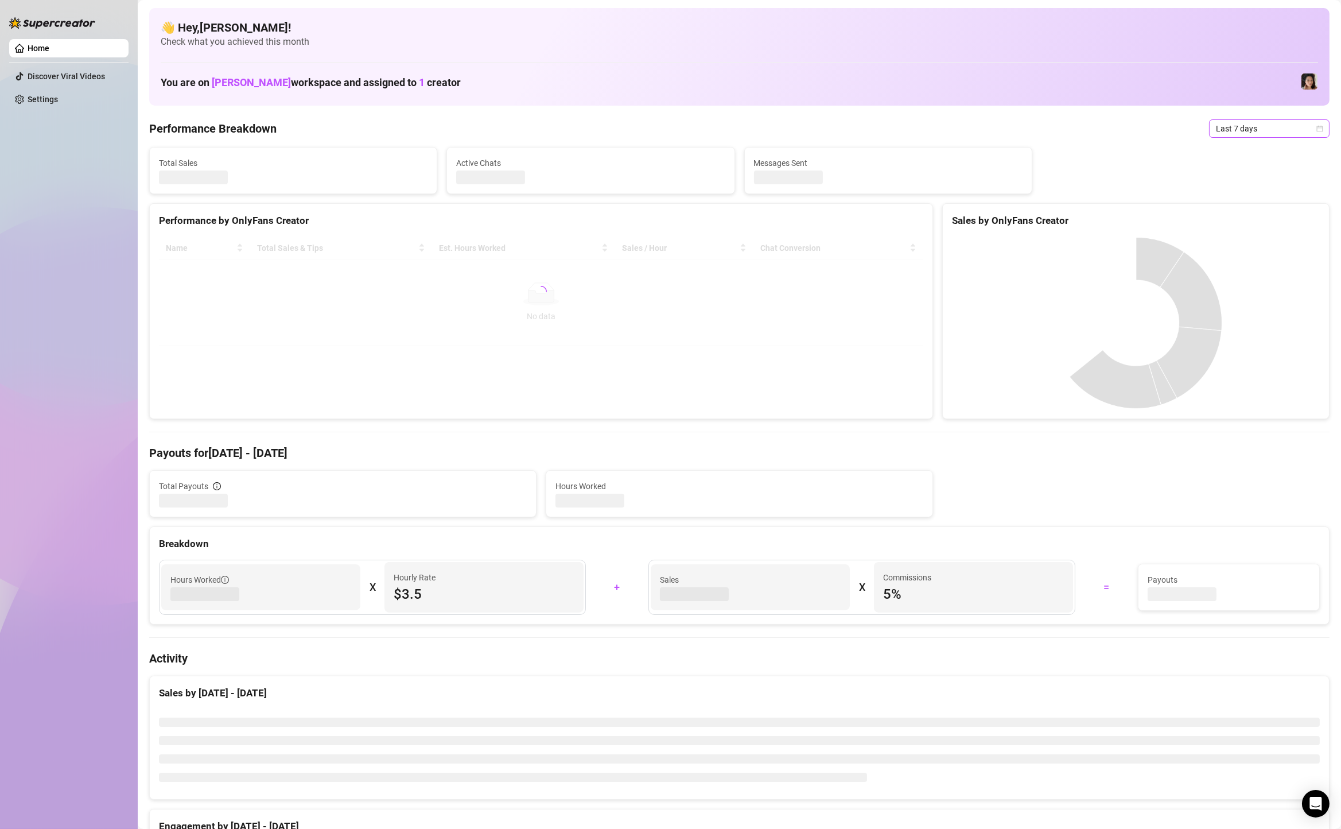
click at [1300, 131] on span "Last 7 days" at bounding box center [1269, 128] width 107 height 17
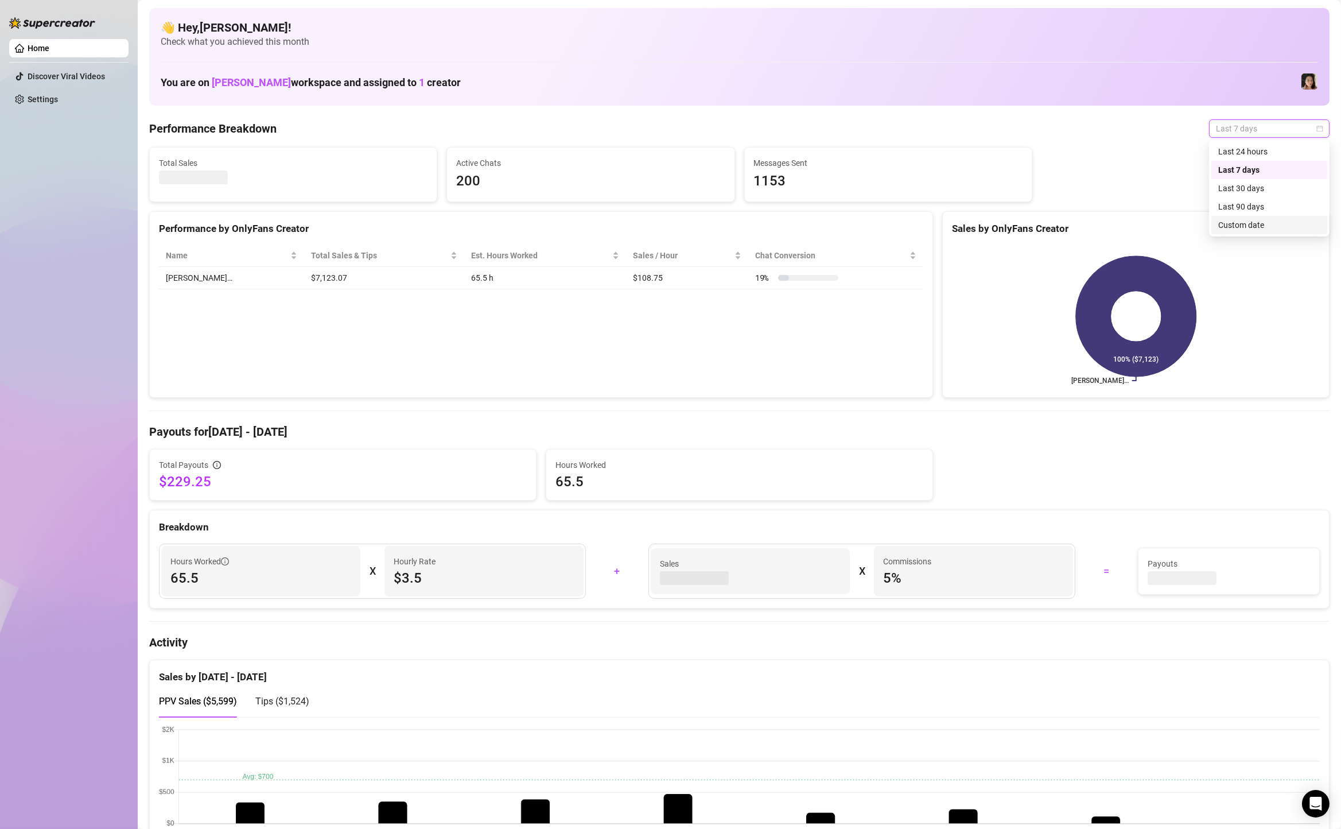
click at [1276, 221] on div "Custom date" at bounding box center [1269, 225] width 102 height 13
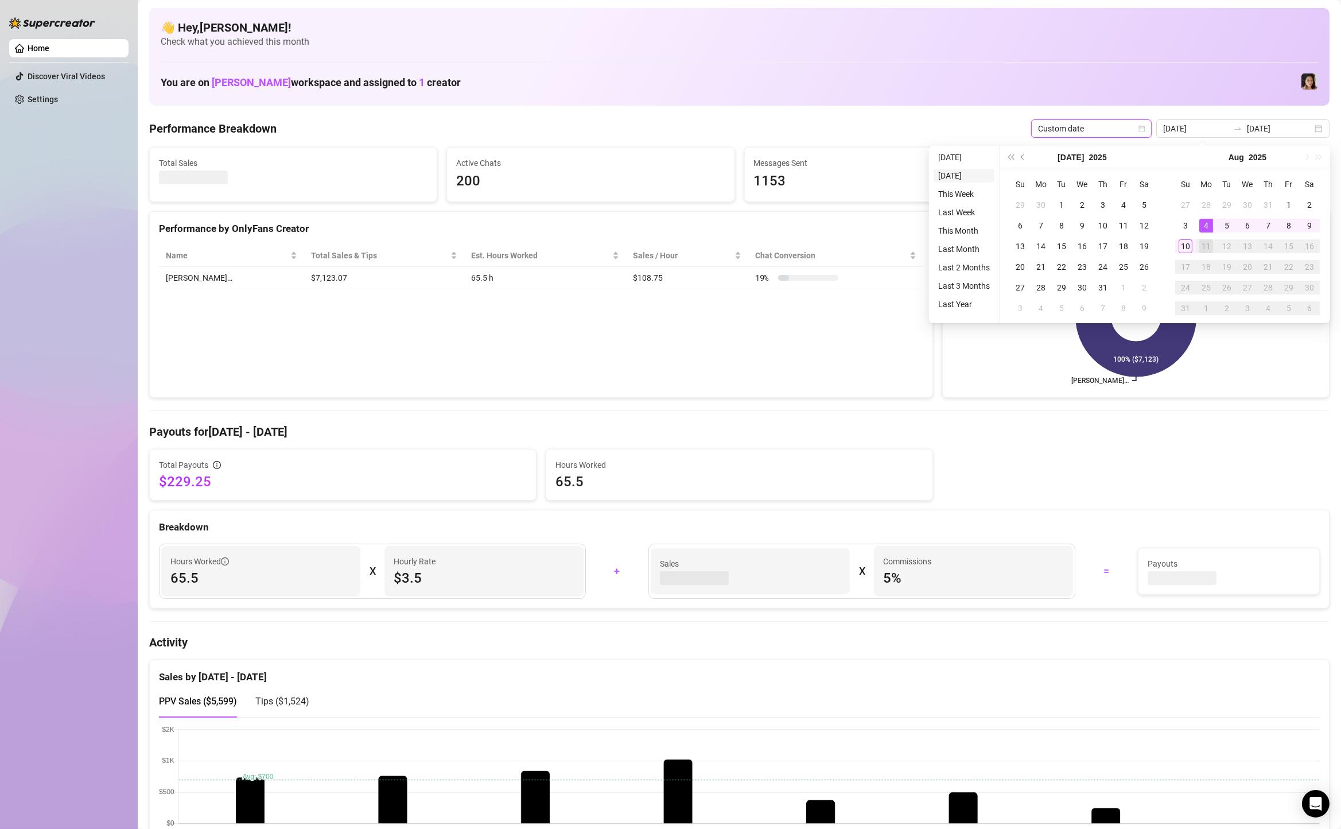
type input "[DATE]"
type input "2025-08-04"
type input "2025-08-11"
type input "[DATE]"
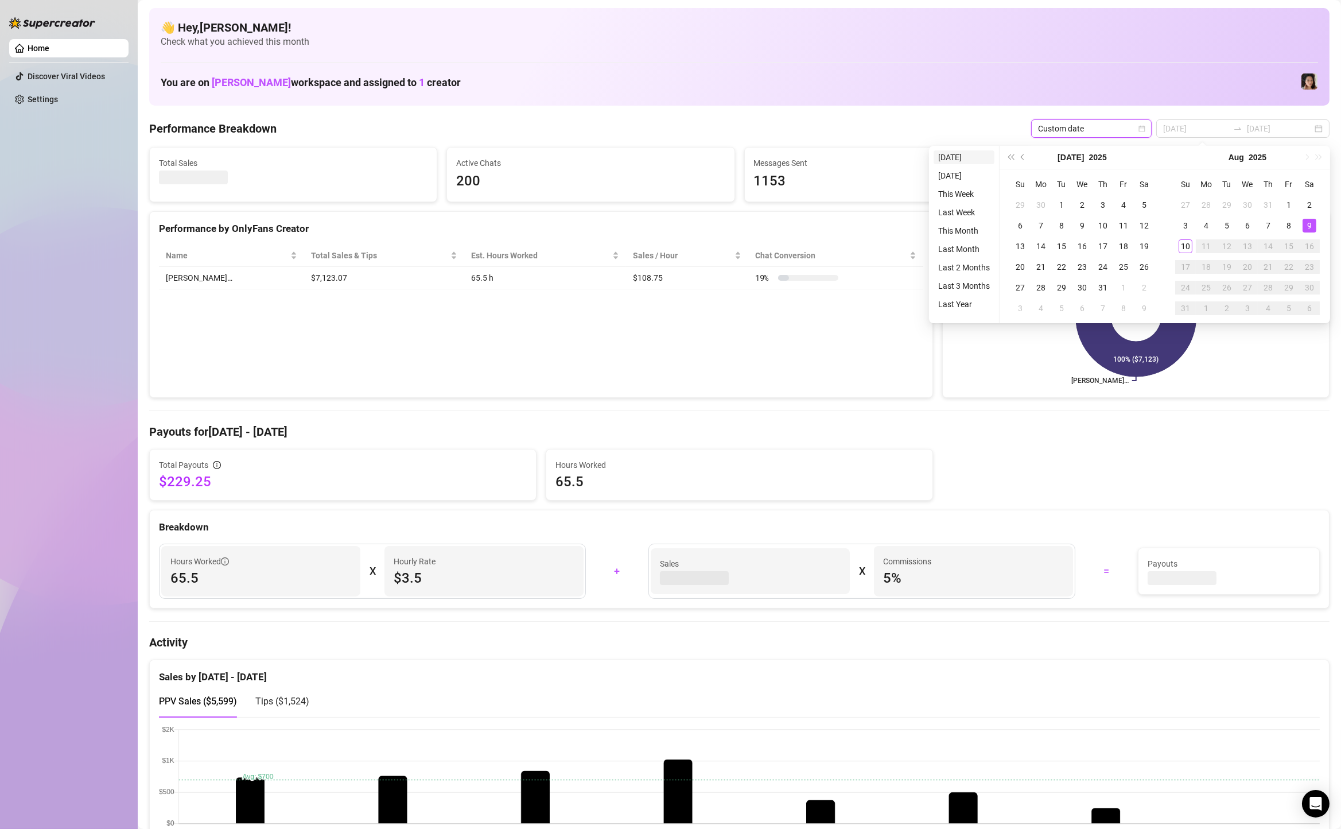
type input "[DATE]"
click at [965, 162] on li "[DATE]" at bounding box center [964, 157] width 61 height 14
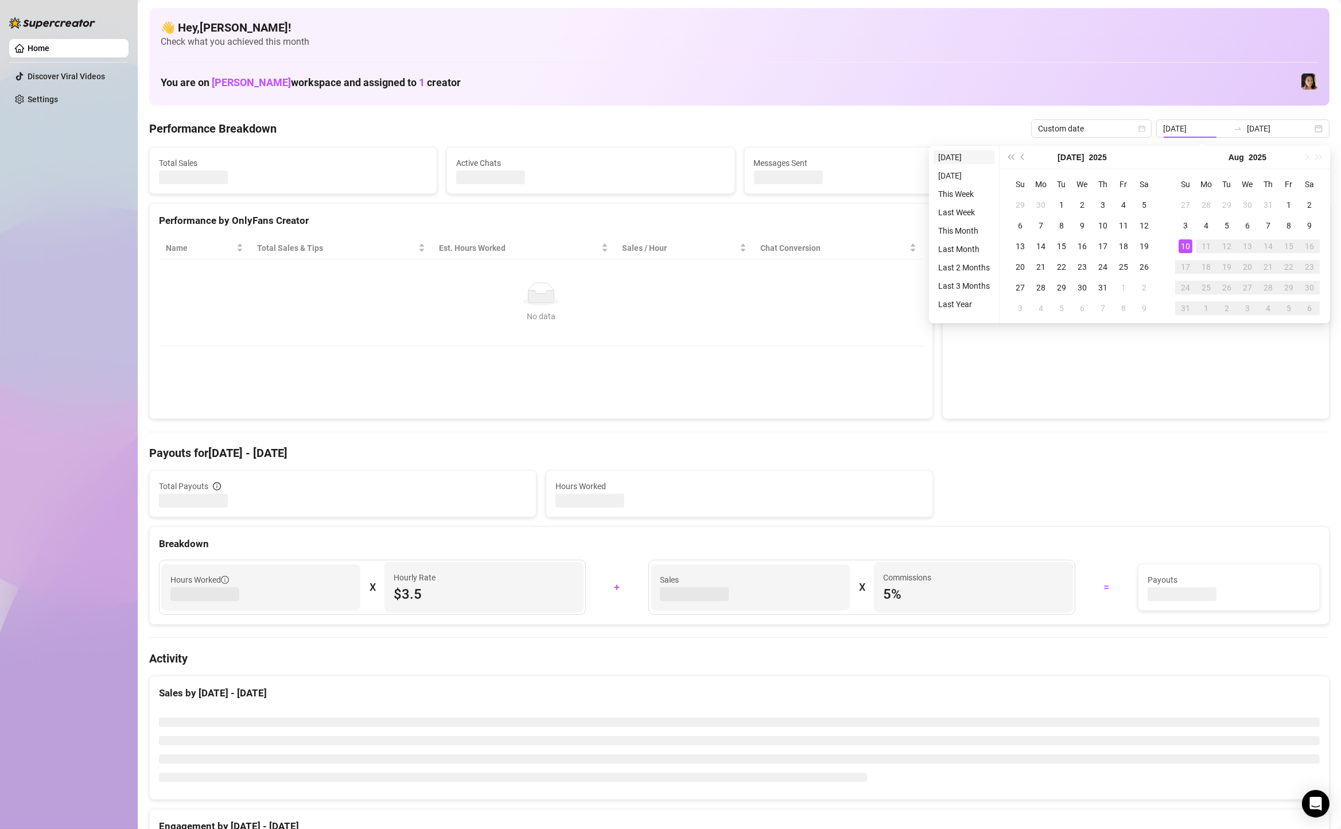
type input "[DATE]"
